Goal: Task Accomplishment & Management: Use online tool/utility

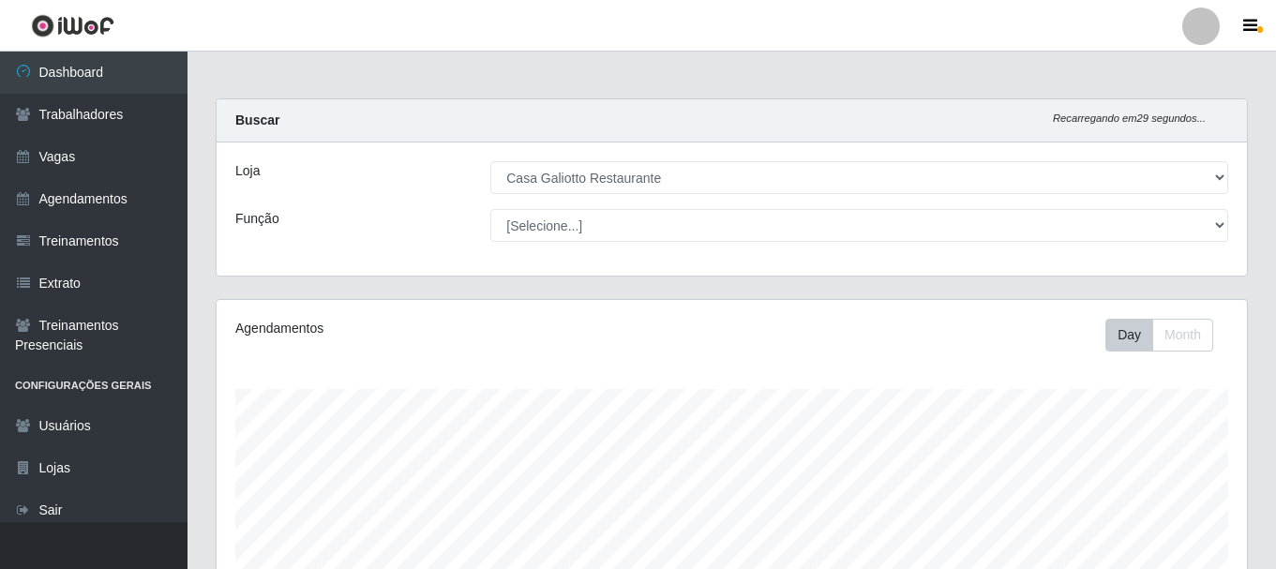
select select "279"
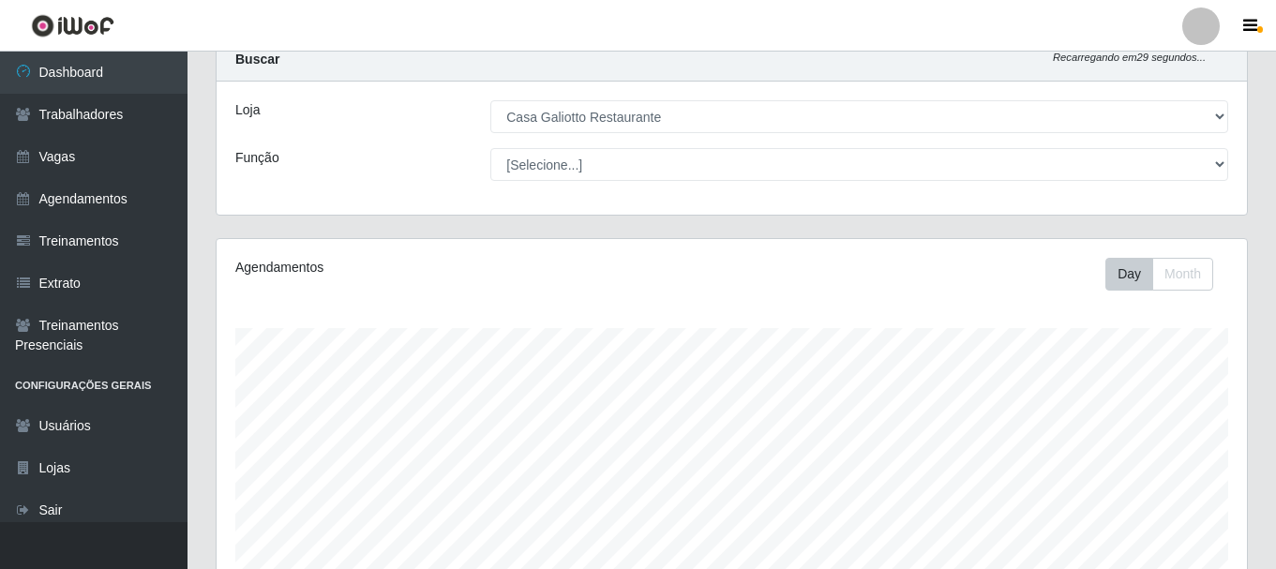
scroll to position [389, 1030]
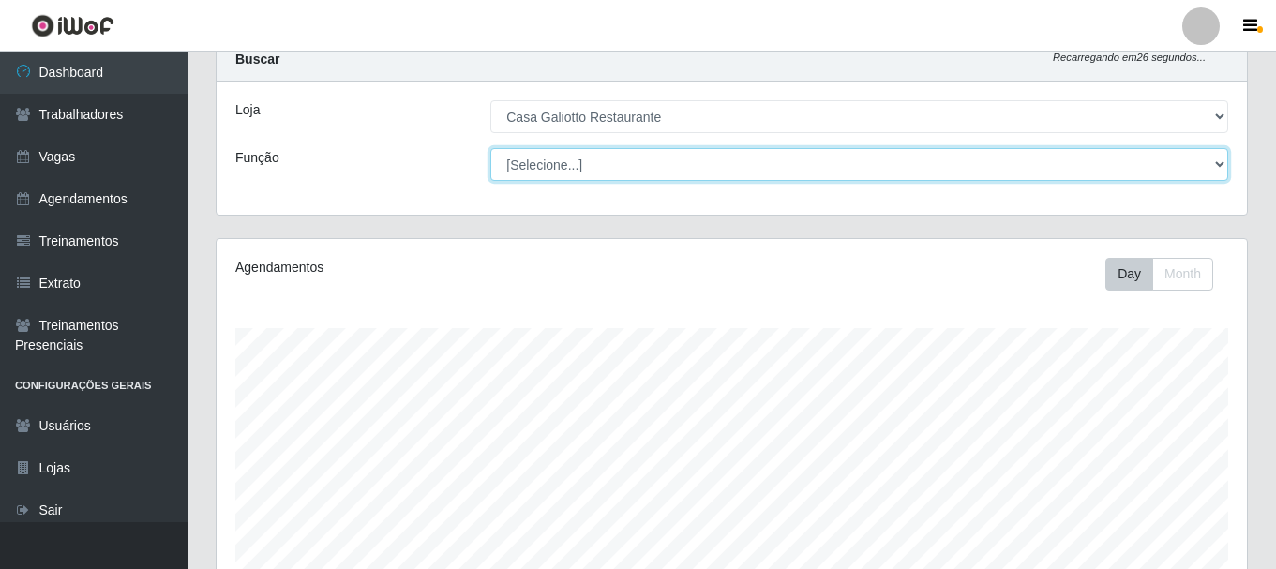
click at [590, 159] on select "[Selecione...] ASG ASG + ASG ++ Auxiliar de Cozinha Auxiliar de Cozinha + Auxil…" at bounding box center [859, 164] width 738 height 33
click at [579, 158] on select "[Selecione...] ASG ASG + ASG ++ Auxiliar de Cozinha Auxiliar de Cozinha + Auxil…" at bounding box center [859, 164] width 738 height 33
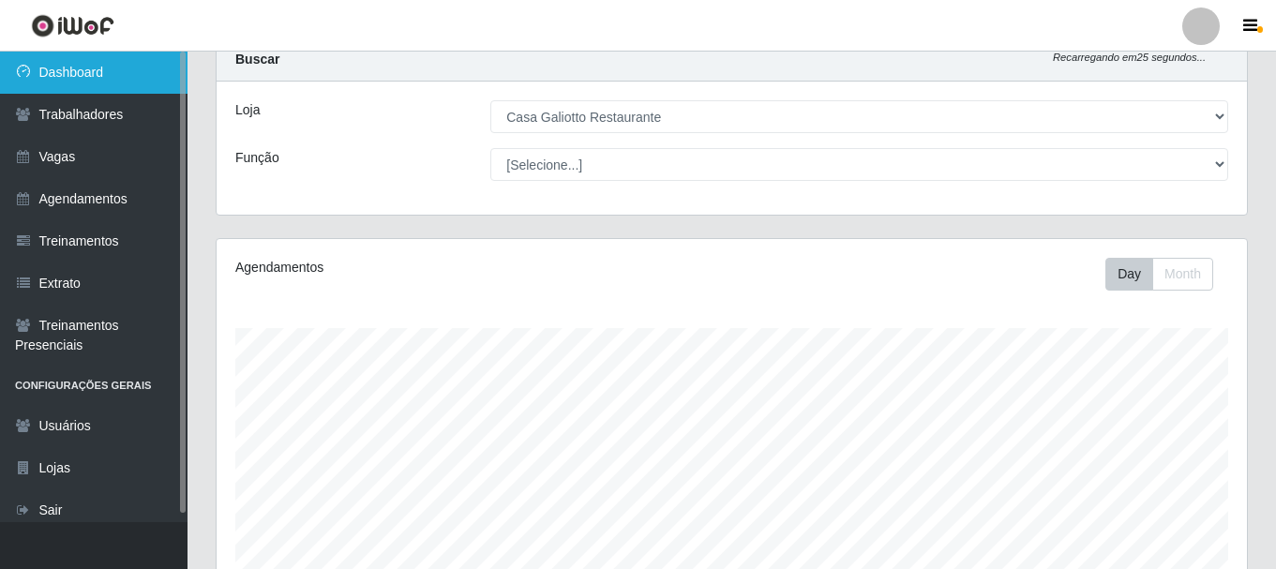
click at [94, 85] on link "Dashboard" at bounding box center [93, 73] width 187 height 42
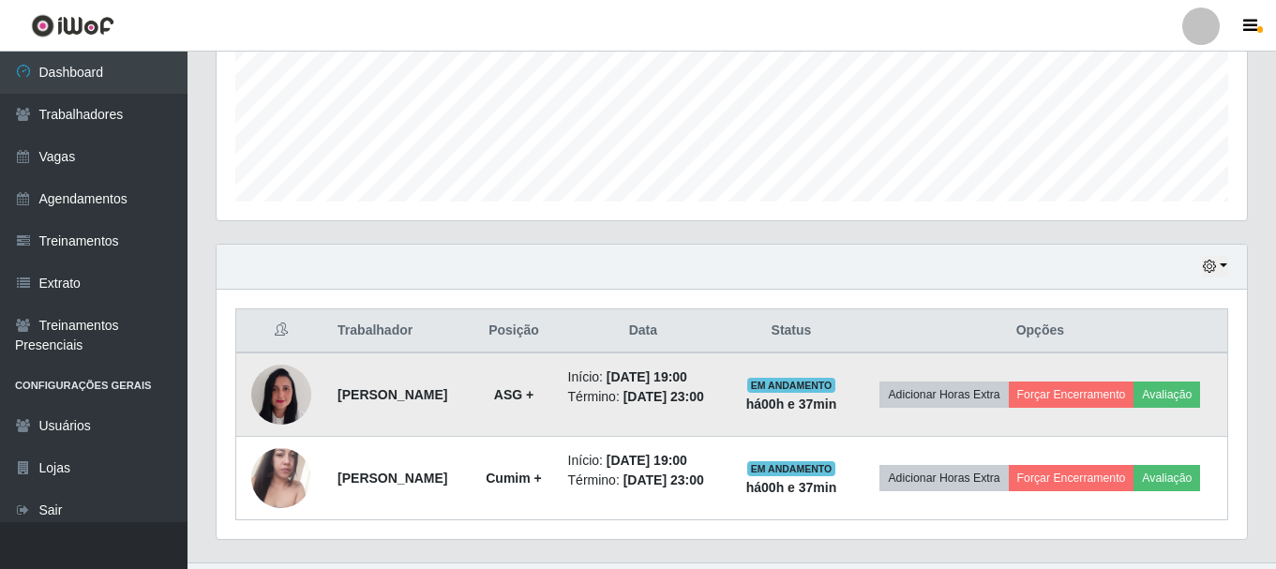
scroll to position [537, 0]
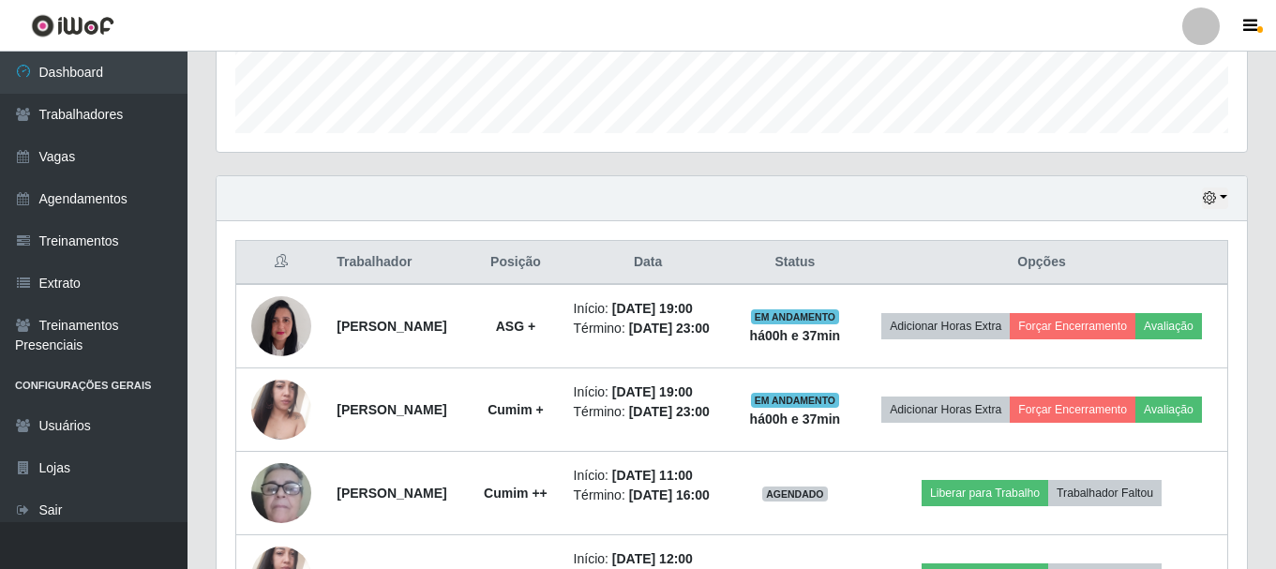
click at [1232, 199] on div "Hoje 1 dia 3 dias 1 Semana Não encerrados" at bounding box center [732, 198] width 1030 height 45
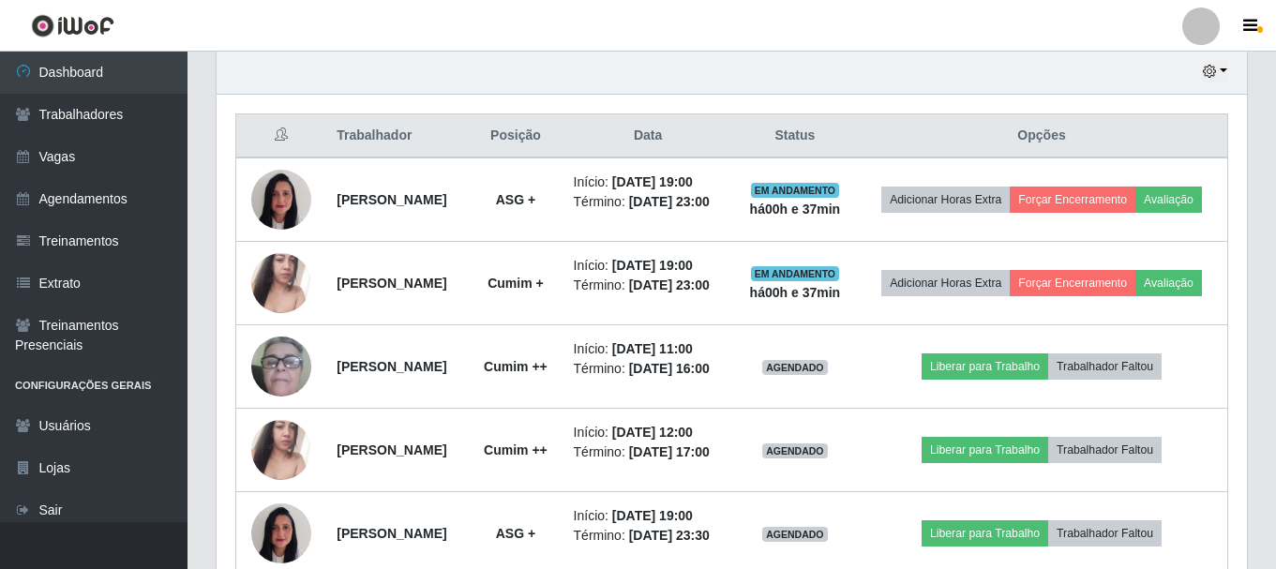
scroll to position [631, 0]
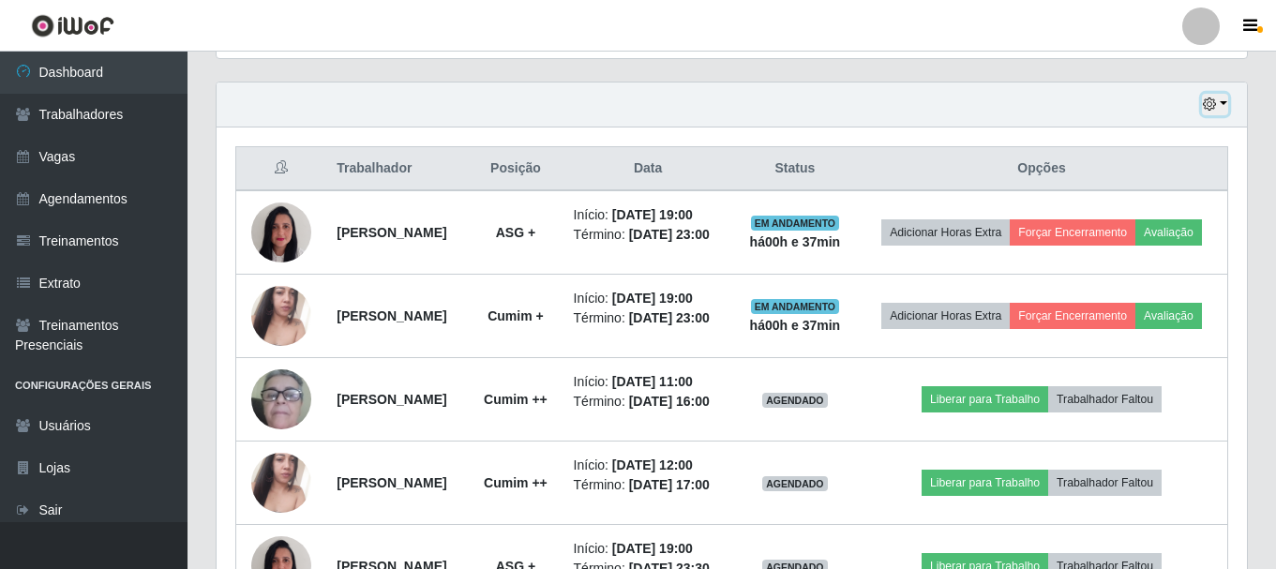
click at [1225, 99] on button "button" at bounding box center [1215, 105] width 26 height 22
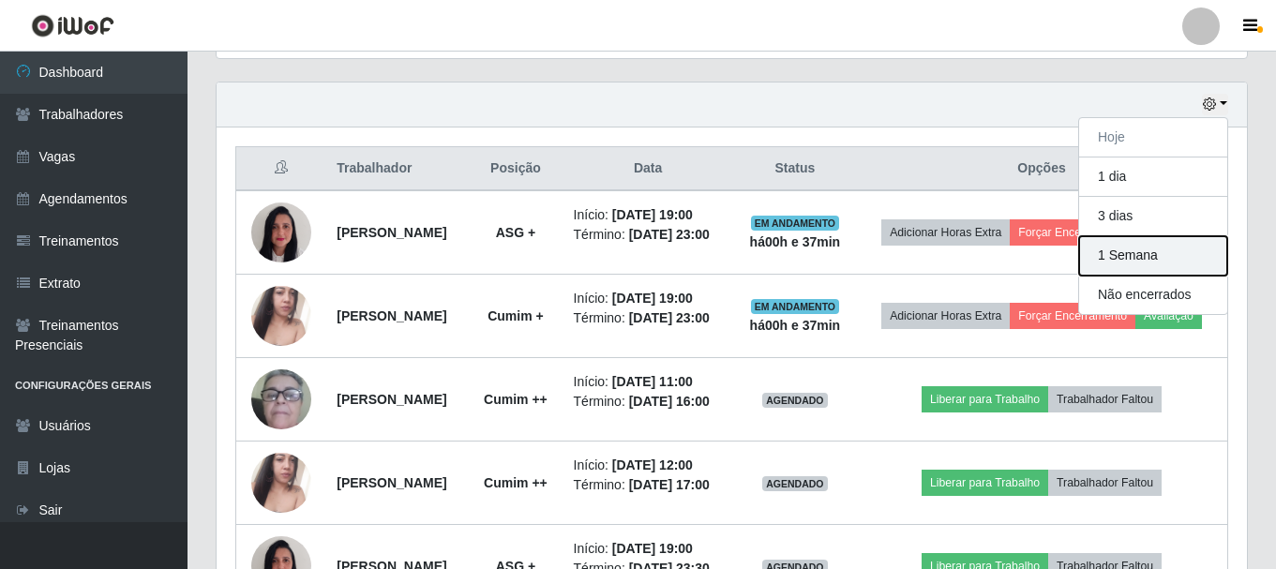
click at [1121, 264] on button "1 Semana" at bounding box center [1153, 255] width 148 height 39
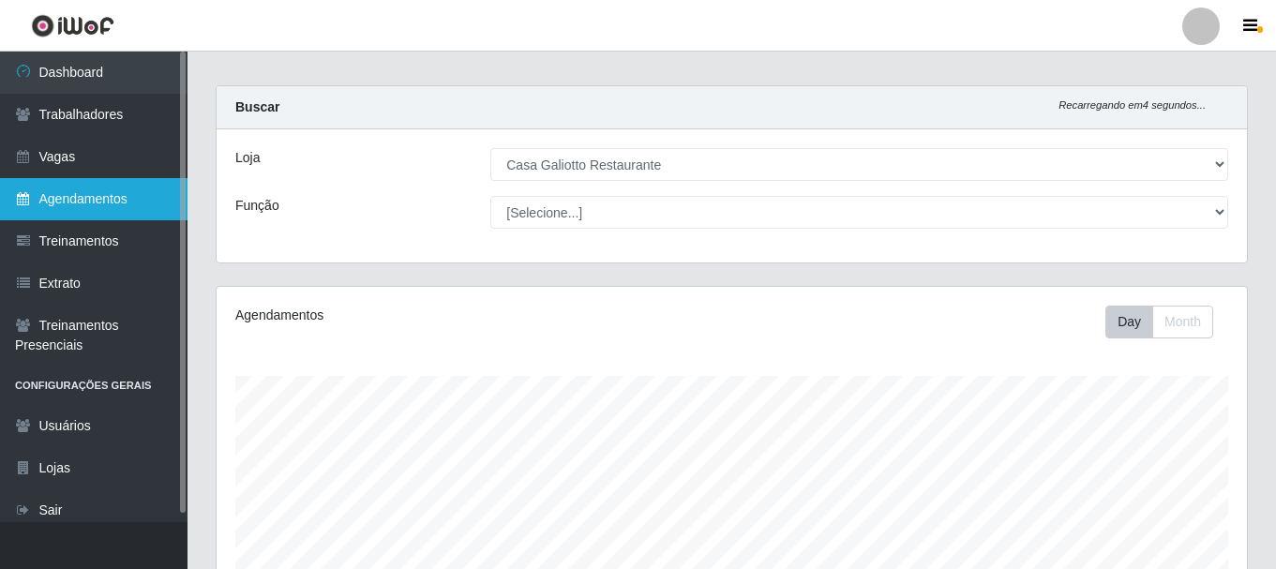
scroll to position [0, 0]
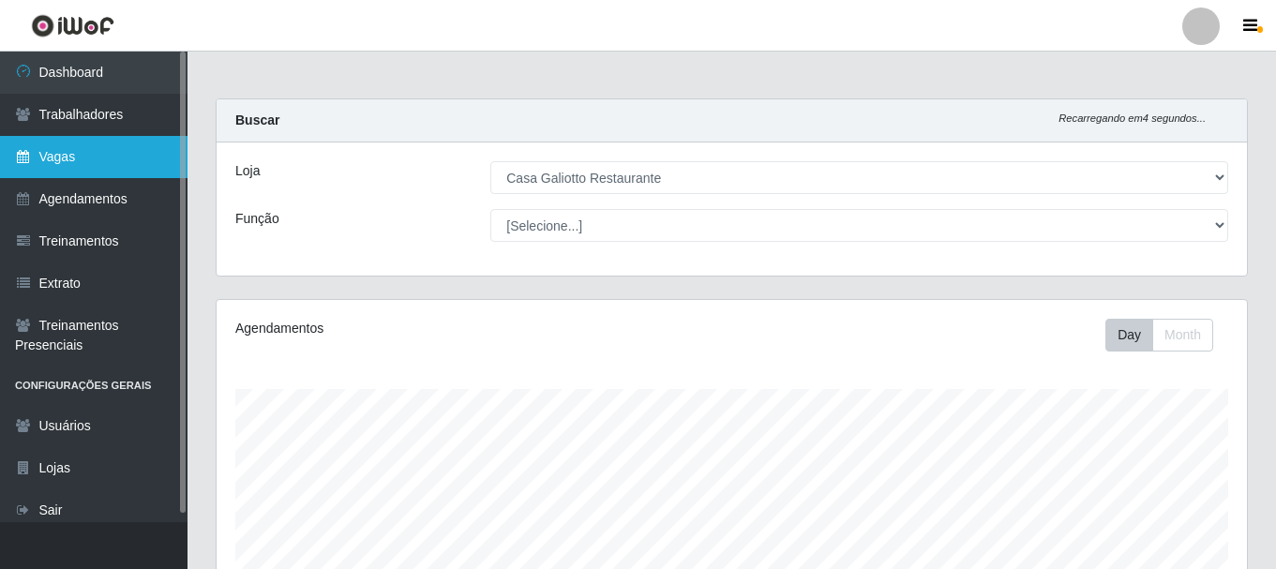
click at [74, 141] on link "Vagas" at bounding box center [93, 157] width 187 height 42
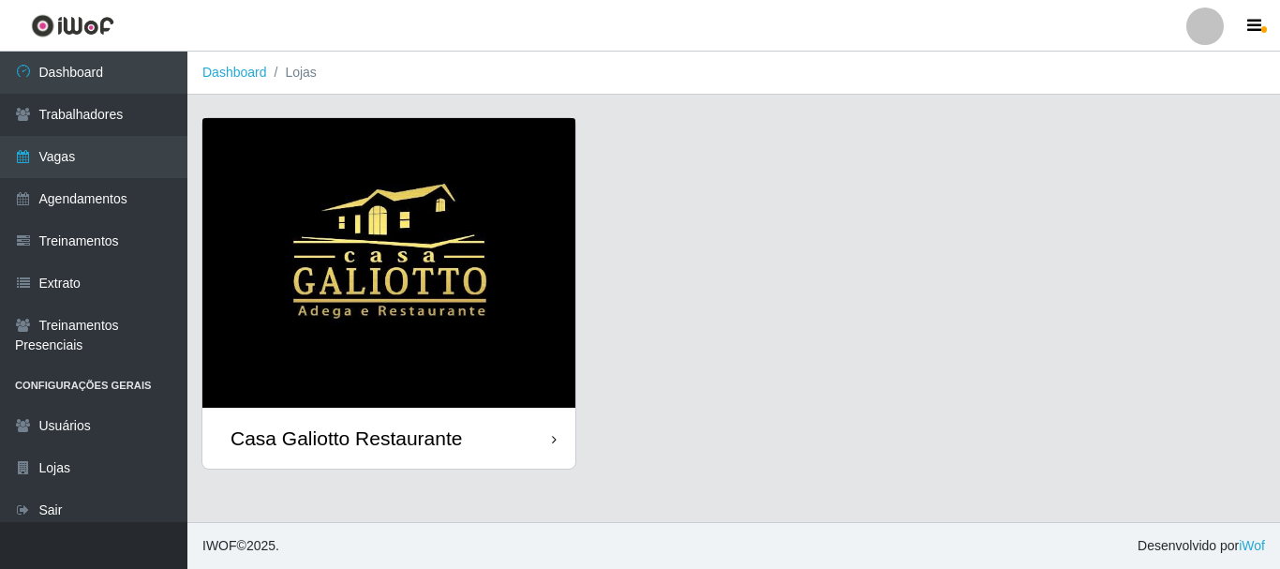
click at [415, 215] on img at bounding box center [388, 263] width 373 height 290
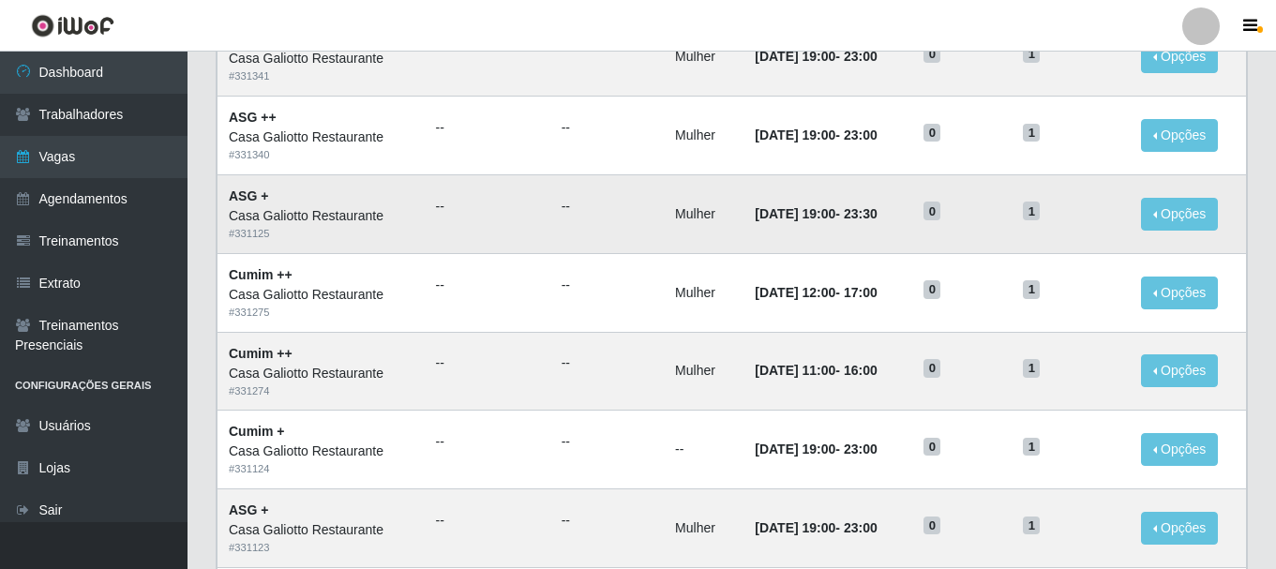
scroll to position [281, 0]
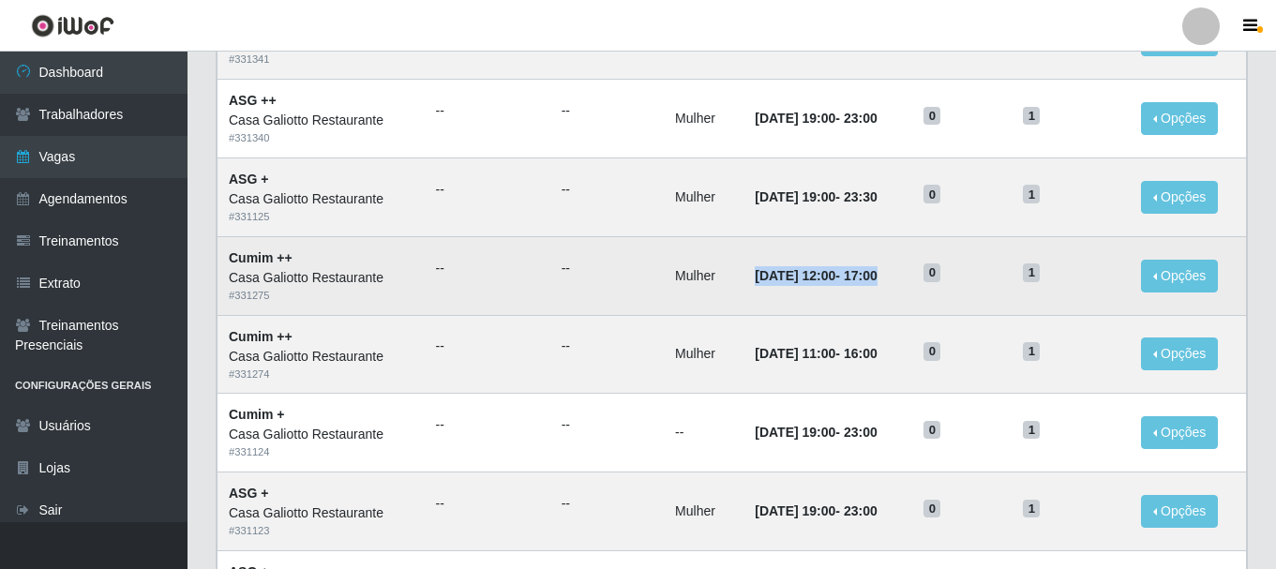
drag, startPoint x: 736, startPoint y: 278, endPoint x: 902, endPoint y: 271, distance: 166.1
click at [895, 272] on td "[DATE] 12:00 - 17:00" at bounding box center [827, 275] width 169 height 79
click at [902, 271] on td "[DATE] 12:00 - 17:00" at bounding box center [827, 275] width 169 height 79
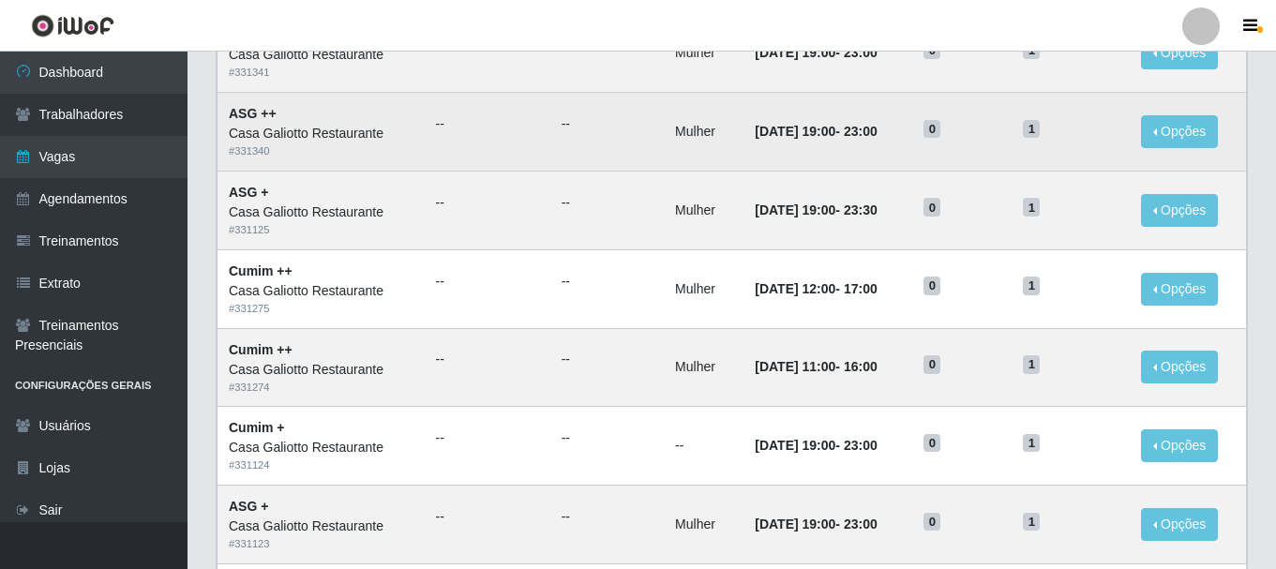
scroll to position [0, 0]
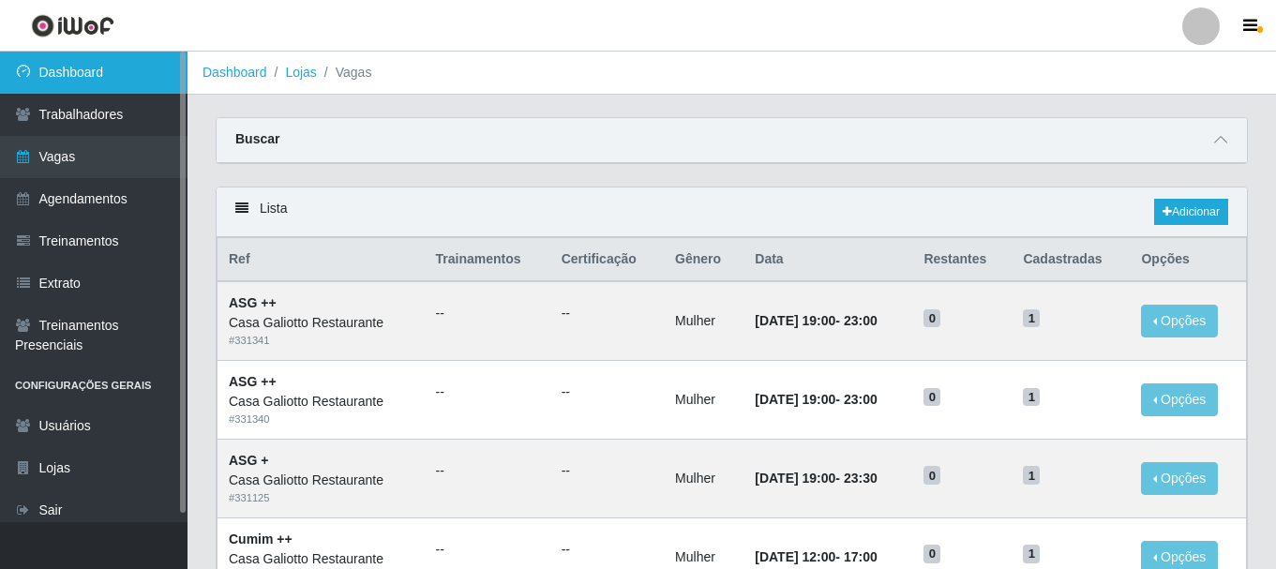
click at [99, 63] on link "Dashboard" at bounding box center [93, 73] width 187 height 42
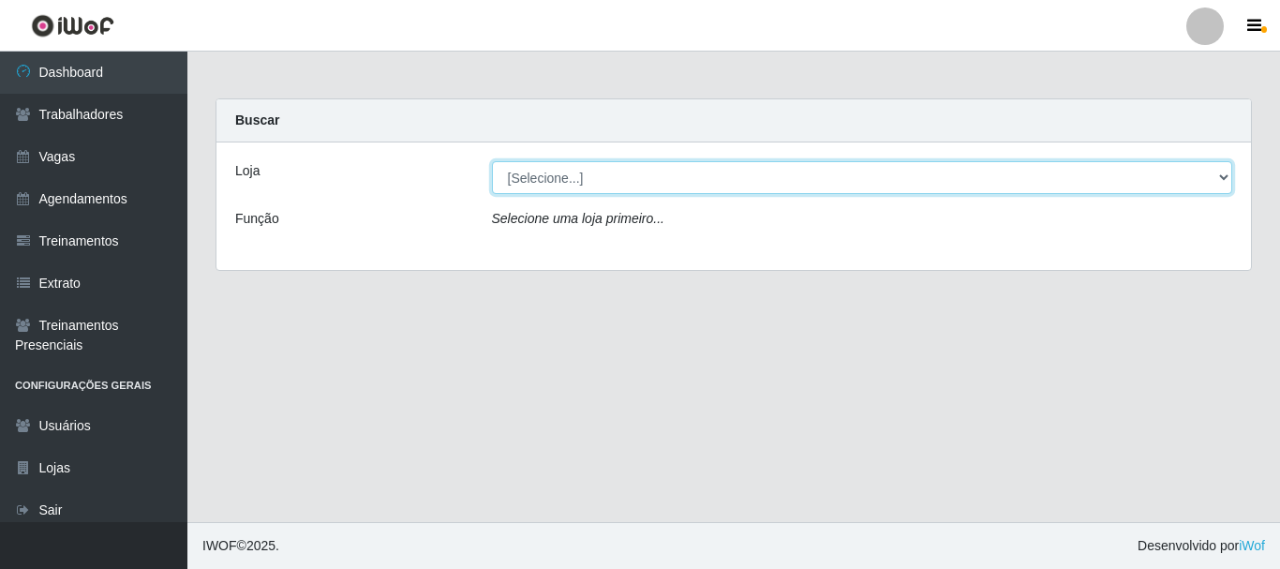
drag, startPoint x: 544, startPoint y: 178, endPoint x: 544, endPoint y: 193, distance: 15.0
click at [544, 178] on select "[Selecione...] [GEOGRAPHIC_DATA]" at bounding box center [862, 177] width 741 height 33
select select "279"
click at [492, 161] on select "[Selecione...] [GEOGRAPHIC_DATA]" at bounding box center [862, 177] width 741 height 33
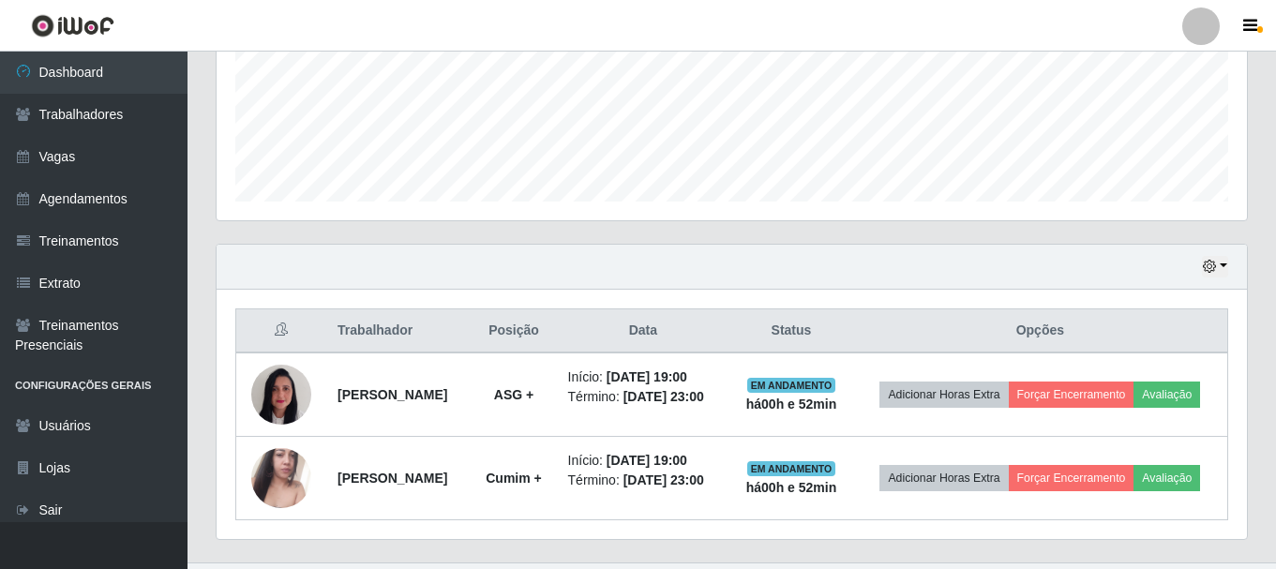
scroll to position [537, 0]
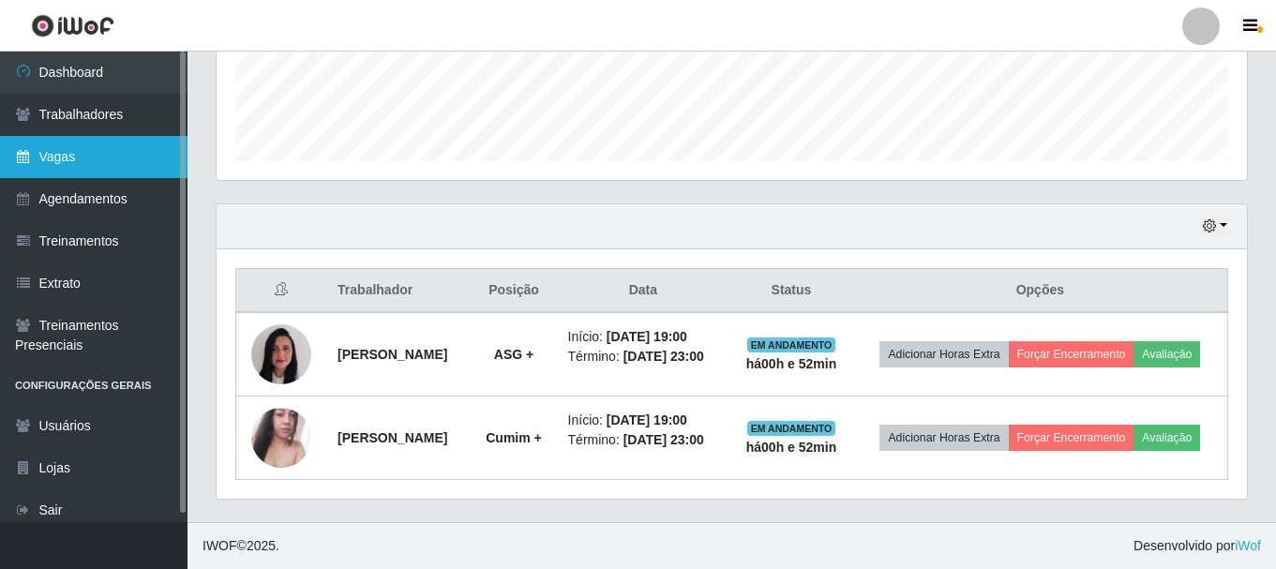
click at [147, 166] on link "Vagas" at bounding box center [93, 157] width 187 height 42
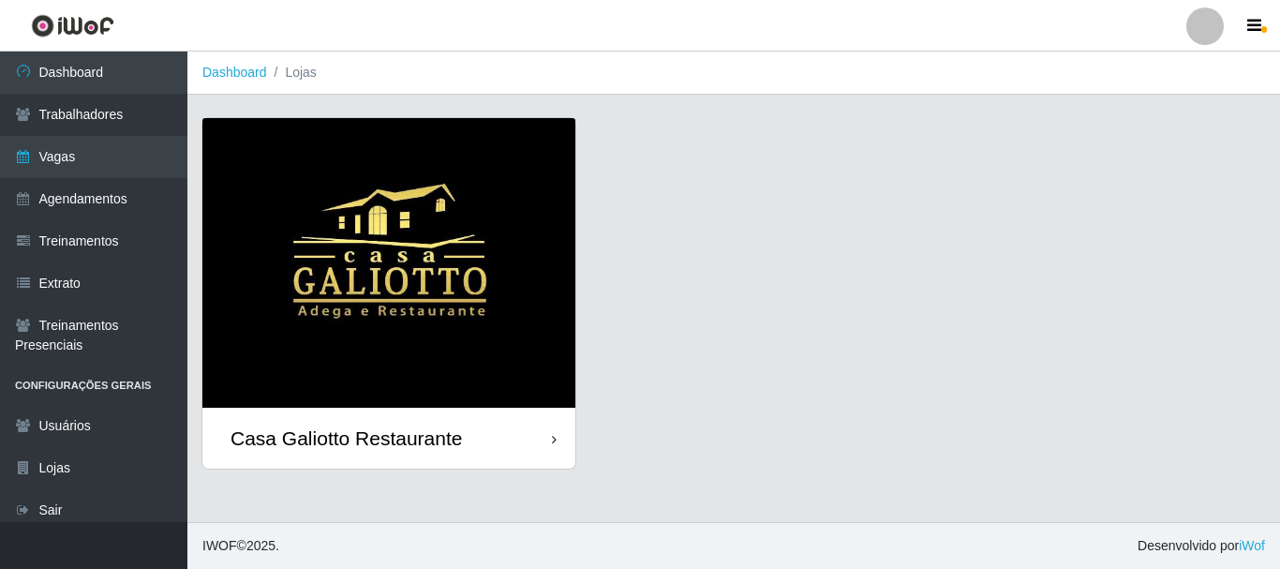
click at [426, 172] on img at bounding box center [388, 263] width 373 height 290
